Goal: Information Seeking & Learning: Learn about a topic

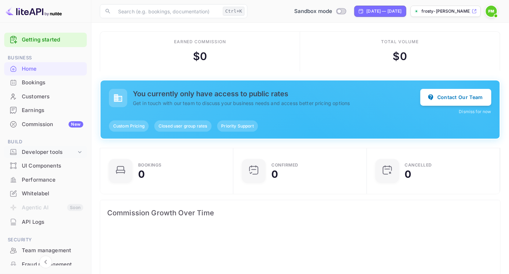
click at [66, 152] on div "Developer tools" at bounding box center [49, 152] width 54 height 8
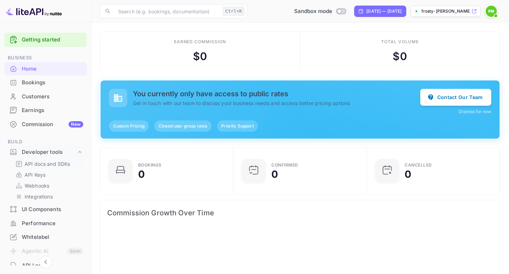
click at [55, 161] on p "API docs and SDKs" at bounding box center [48, 163] width 46 height 7
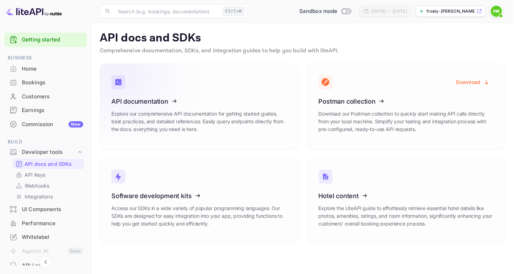
click at [156, 109] on icon at bounding box center [154, 100] width 109 height 72
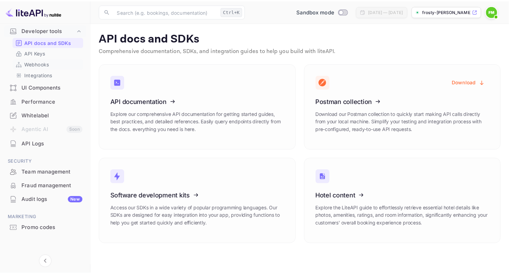
scroll to position [17, 0]
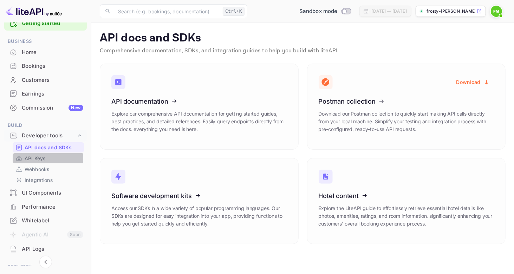
click at [46, 158] on link "API Keys" at bounding box center [48, 158] width 66 height 7
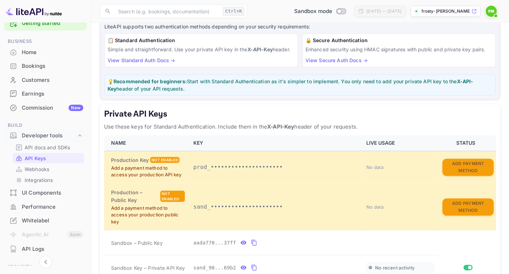
scroll to position [168, 0]
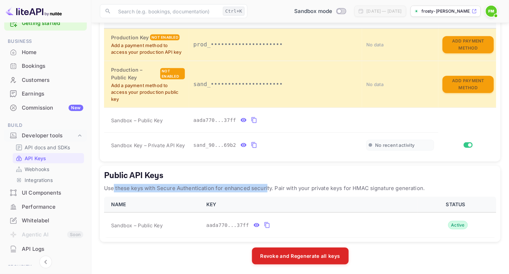
drag, startPoint x: 115, startPoint y: 187, endPoint x: 266, endPoint y: 182, distance: 151.6
click at [266, 182] on div "Public API Keys Use these keys with Secure Authentication for enhanced security…" at bounding box center [300, 204] width 401 height 76
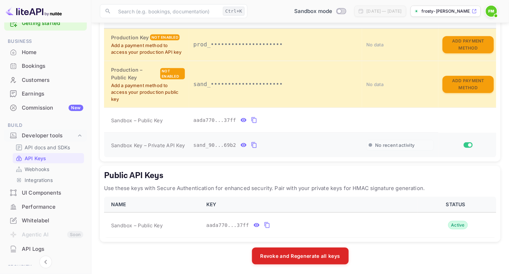
click at [240, 144] on icon "private api keys table" at bounding box center [243, 145] width 6 height 8
click at [334, 144] on icon "private api keys table" at bounding box center [336, 145] width 5 height 6
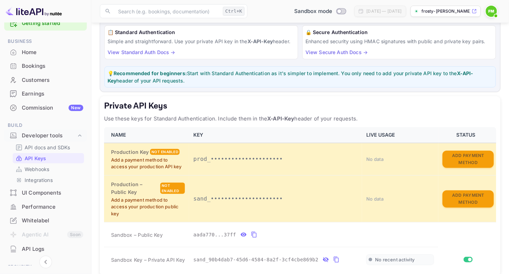
scroll to position [0, 0]
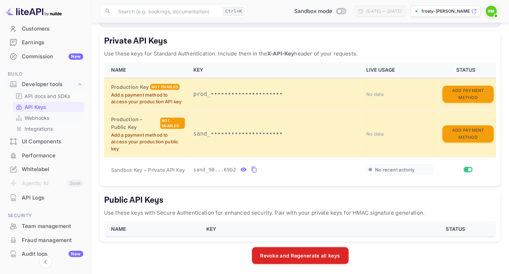
scroll to position [70, 0]
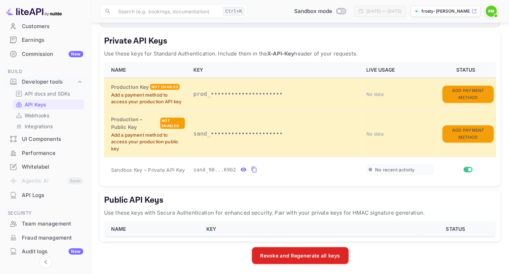
click at [46, 195] on div "API Logs" at bounding box center [53, 196] width 62 height 8
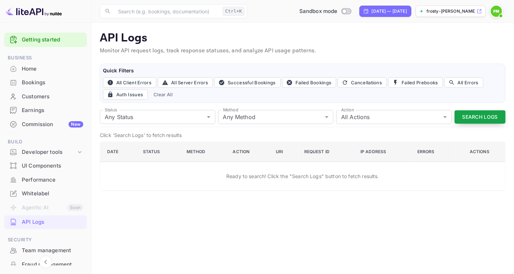
click at [470, 115] on button "Search Logs" at bounding box center [480, 117] width 51 height 14
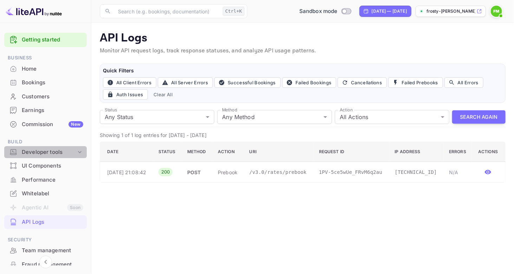
click at [70, 150] on div "Developer tools" at bounding box center [49, 152] width 54 height 8
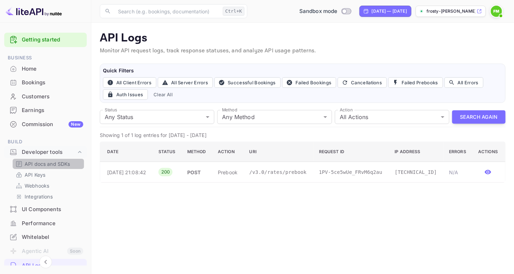
click at [59, 166] on p "API docs and SDKs" at bounding box center [48, 163] width 46 height 7
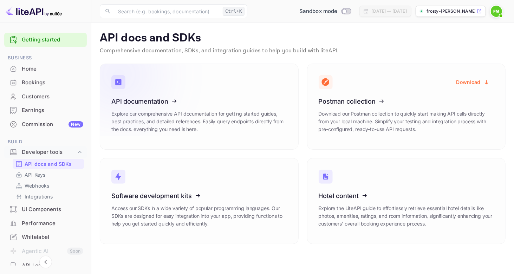
click at [151, 116] on icon at bounding box center [154, 100] width 109 height 72
